Goal: Answer question/provide support: Share knowledge or assist other users

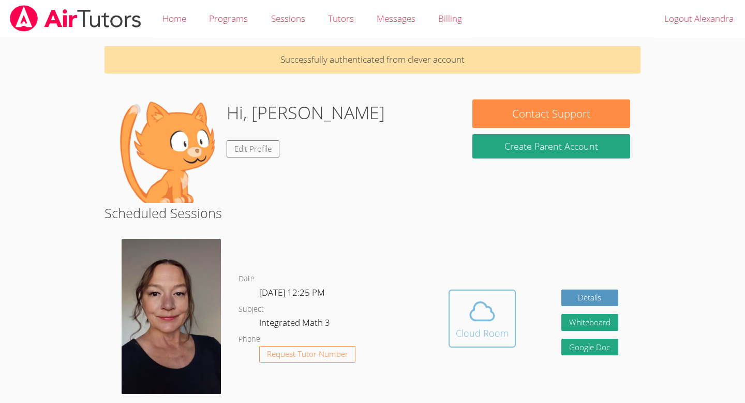
click at [497, 318] on span at bounding box center [482, 311] width 53 height 29
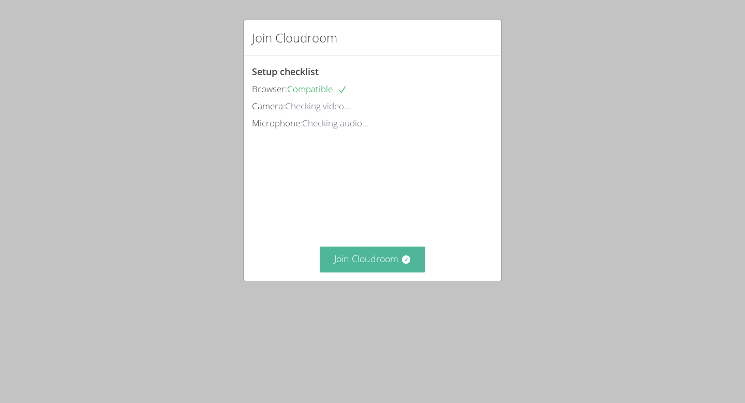
click at [410, 272] on button "Join Cloudroom" at bounding box center [373, 258] width 106 height 25
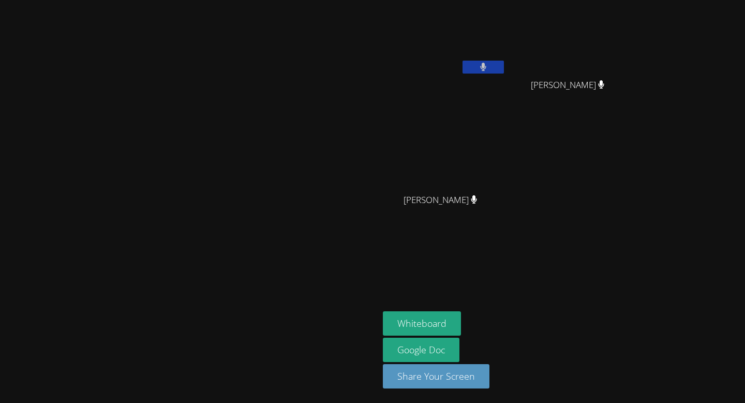
click at [504, 70] on button at bounding box center [483, 67] width 41 height 13
click at [489, 66] on icon at bounding box center [483, 67] width 11 height 9
click at [504, 66] on button at bounding box center [483, 67] width 41 height 13
click at [489, 66] on icon at bounding box center [483, 67] width 11 height 9
click at [504, 66] on button at bounding box center [483, 67] width 41 height 13
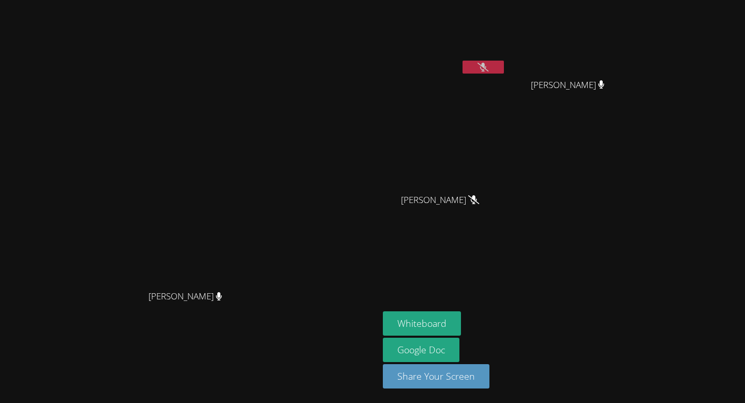
click at [489, 66] on icon at bounding box center [483, 67] width 11 height 9
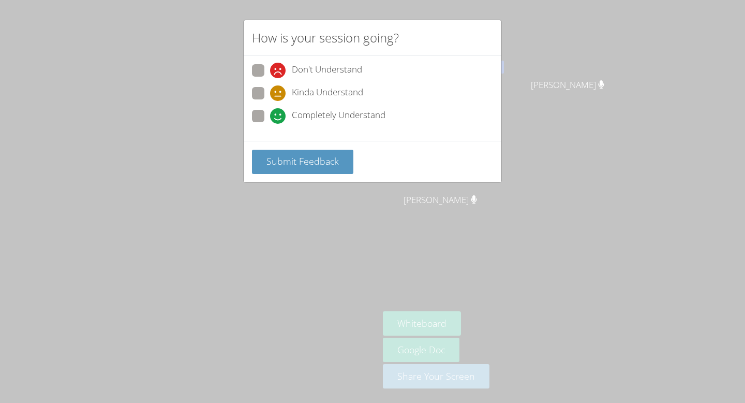
click at [270, 124] on span at bounding box center [270, 124] width 0 height 0
click at [270, 116] on input "Completely Understand" at bounding box center [274, 114] width 9 height 9
radio input "true"
click at [291, 163] on span "Submit Feedback" at bounding box center [303, 161] width 72 height 12
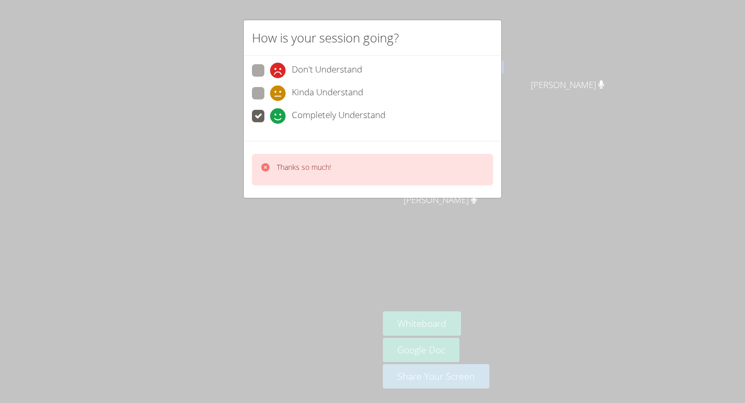
click at [346, 226] on div "How is your session going? Don't Understand Kinda Understand Completely Underst…" at bounding box center [372, 201] width 745 height 403
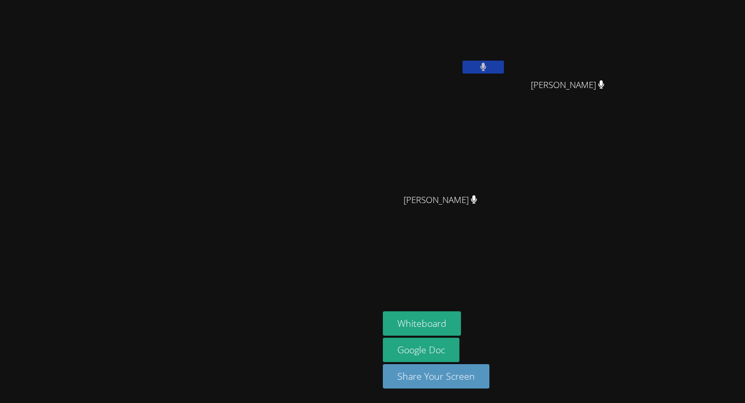
click at [217, 90] on video at bounding box center [189, 181] width 155 height 209
